Goal: Find specific page/section: Find specific page/section

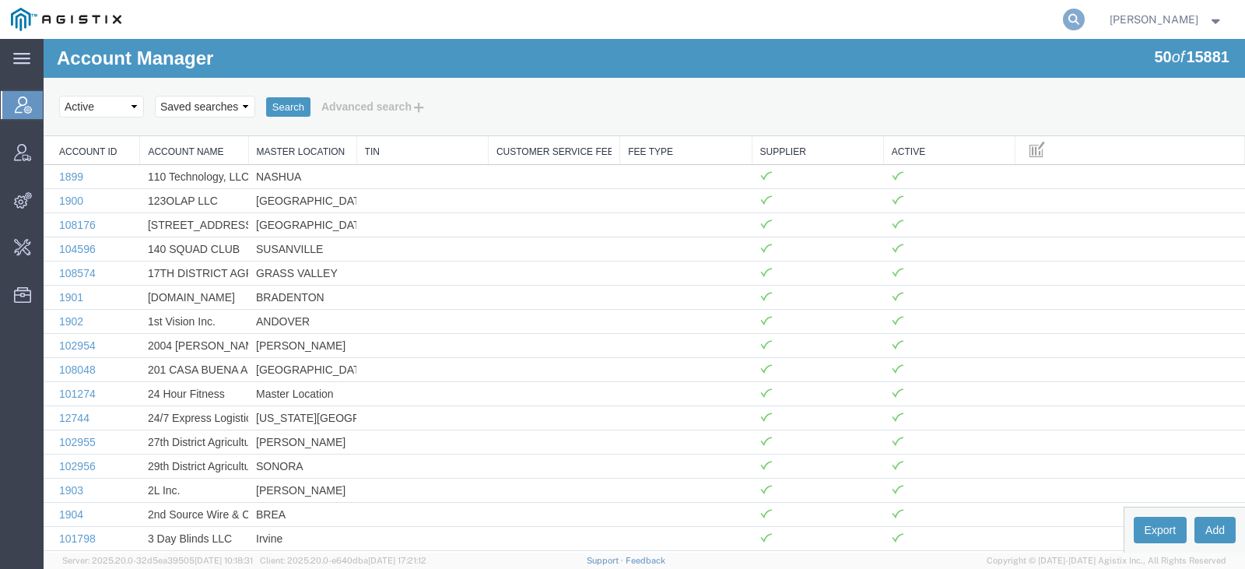
click at [1085, 15] on icon at bounding box center [1074, 20] width 22 height 22
type input "offline@synopsys"
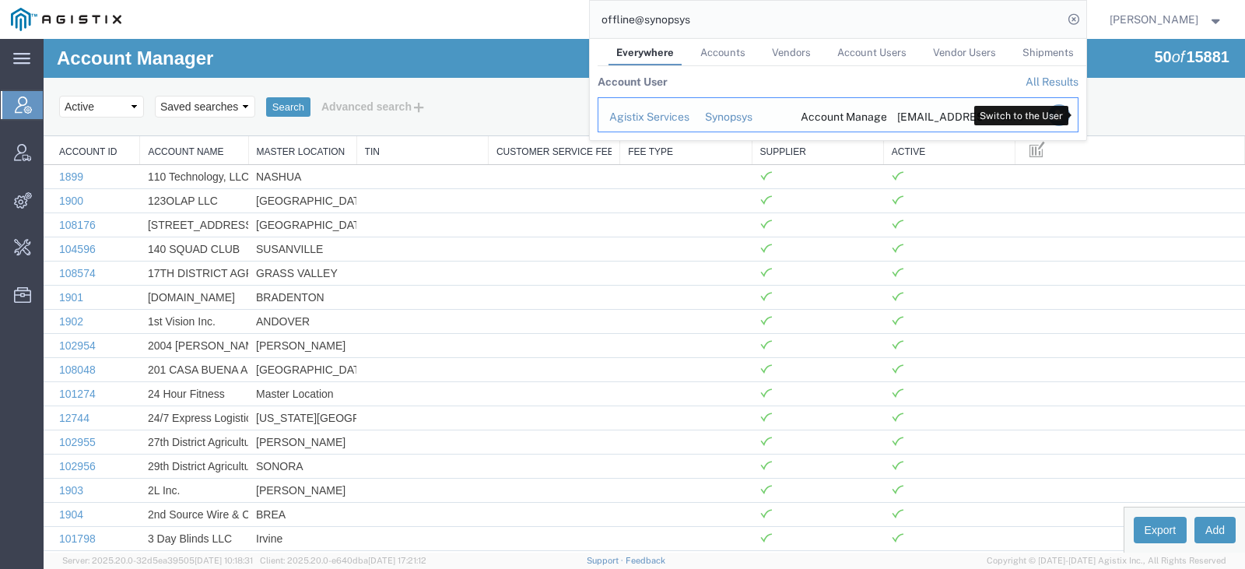
click at [1069, 111] on icon "Search Results" at bounding box center [1058, 115] width 22 height 22
